Goal: Find specific page/section: Find specific page/section

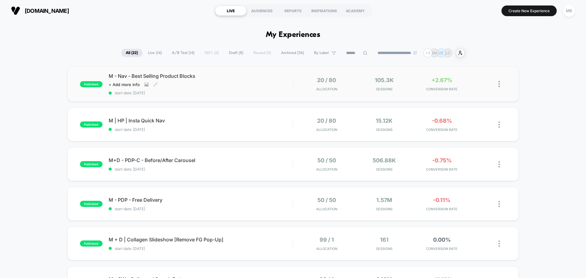
click at [159, 75] on span "M - Nav - Best Selling Product Blocks" at bounding box center [201, 76] width 184 height 6
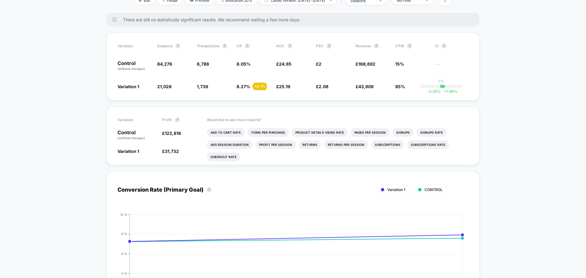
scroll to position [244, 0]
